Goal: Task Accomplishment & Management: Use online tool/utility

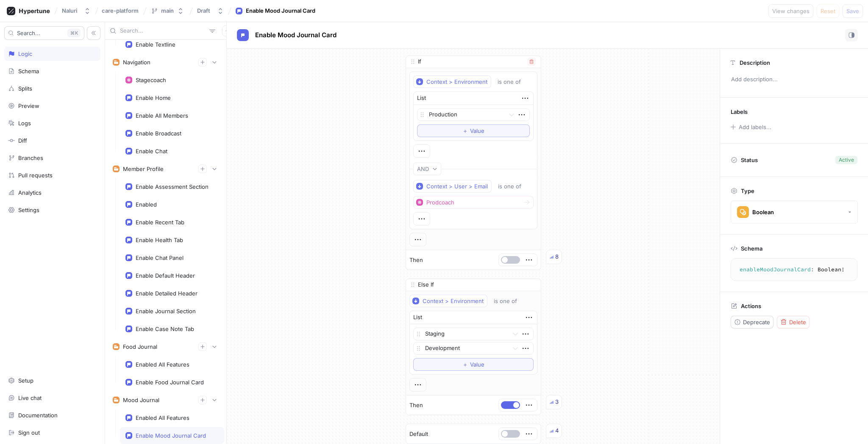
click at [553, 257] on div "8" at bounding box center [554, 257] width 16 height 14
click at [171, 364] on div "Enabled All Features" at bounding box center [163, 364] width 54 height 7
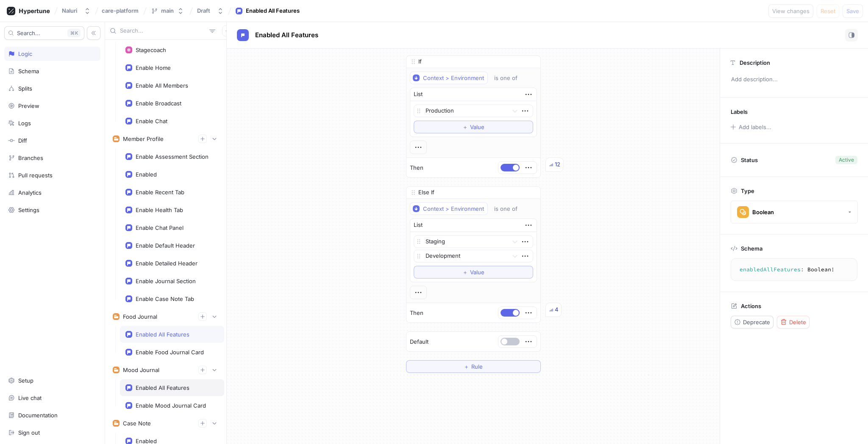
scroll to position [219, 0]
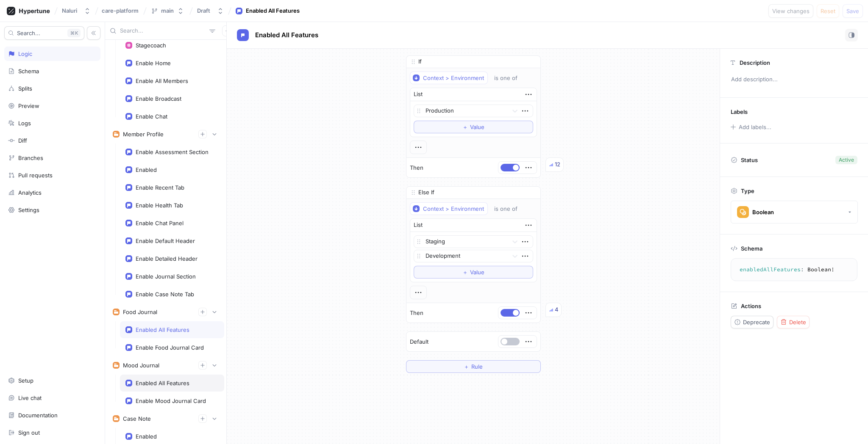
click at [171, 382] on div "Enabled All Features" at bounding box center [163, 383] width 54 height 7
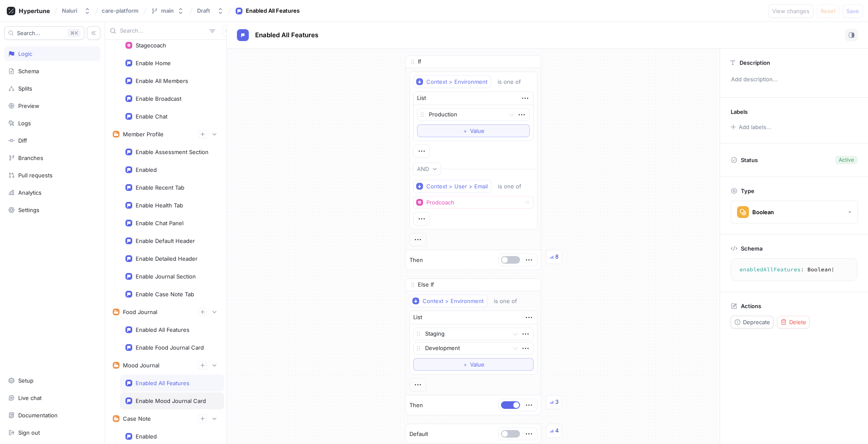
click at [176, 396] on div "Enable Mood Journal Card" at bounding box center [172, 401] width 104 height 17
click at [174, 375] on div "Enabled All Features" at bounding box center [172, 383] width 104 height 17
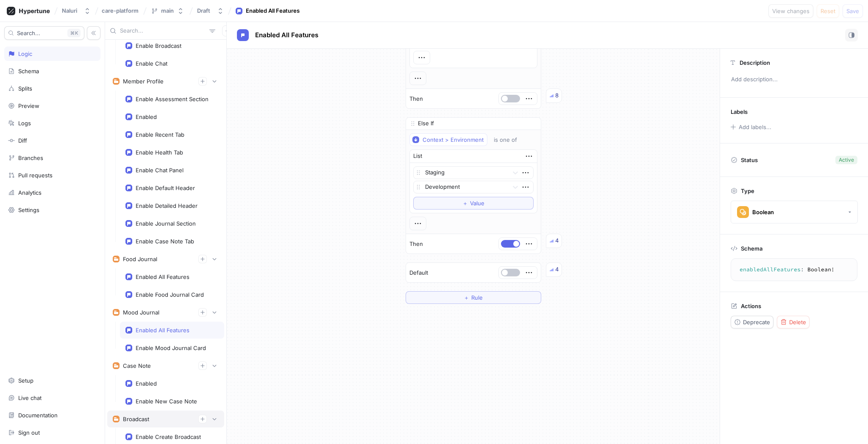
scroll to position [269, 0]
click at [162, 137] on div "Enable Recent Tab" at bounding box center [160, 136] width 49 height 7
type textarea "enableRecentTab: Boolean!"
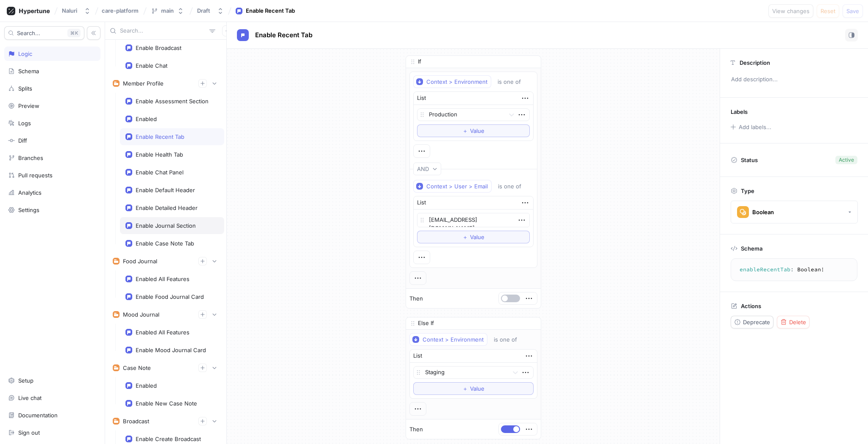
scroll to position [252, 0]
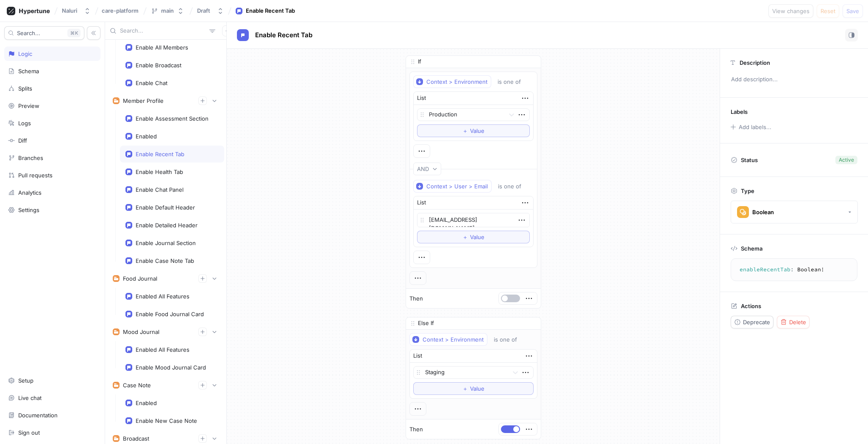
click at [178, 152] on div "Enable Recent Tab" at bounding box center [160, 154] width 49 height 7
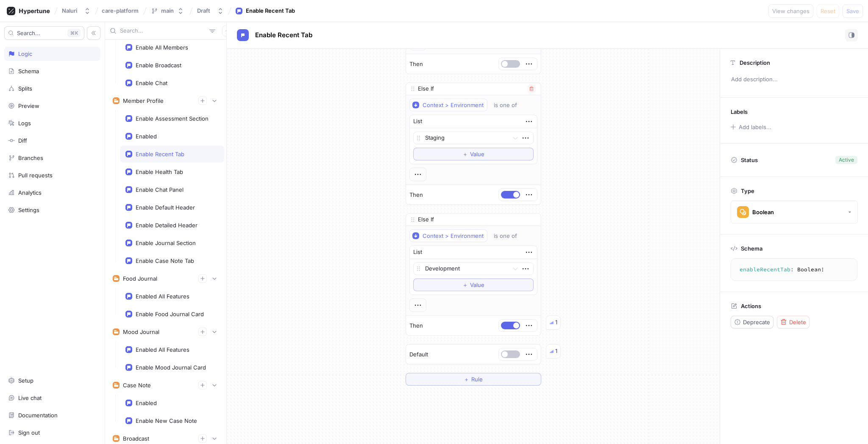
scroll to position [235, 0]
type textarea "x"
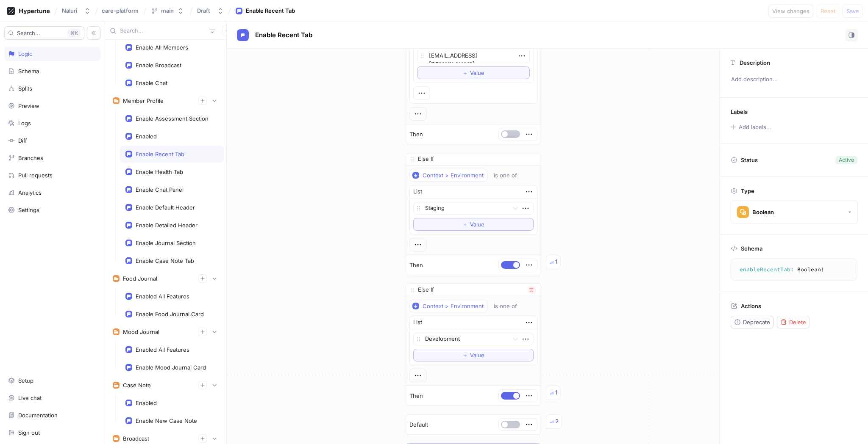
scroll to position [150, 0]
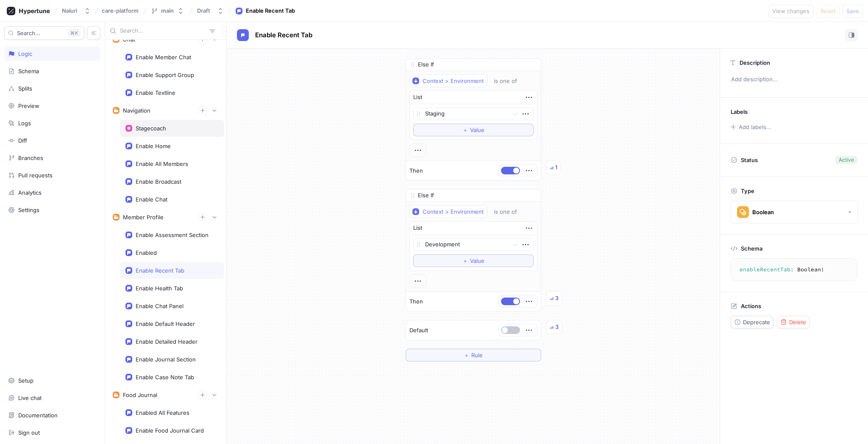
scroll to position [236, 0]
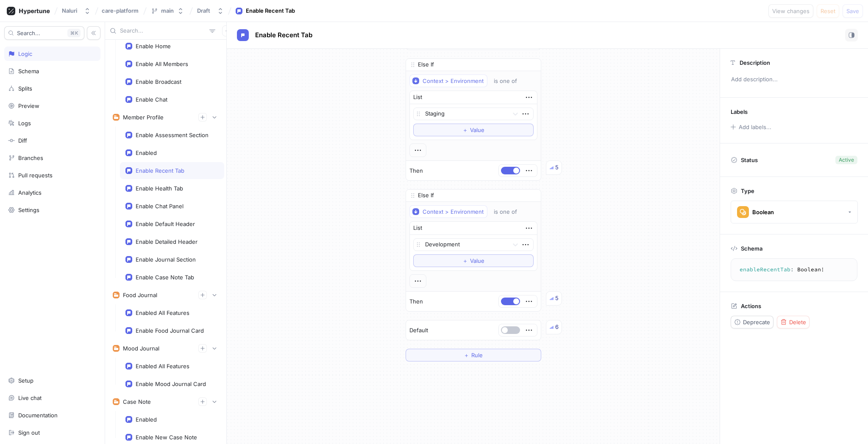
type textarea "x"
